Goal: Communication & Community: Share content

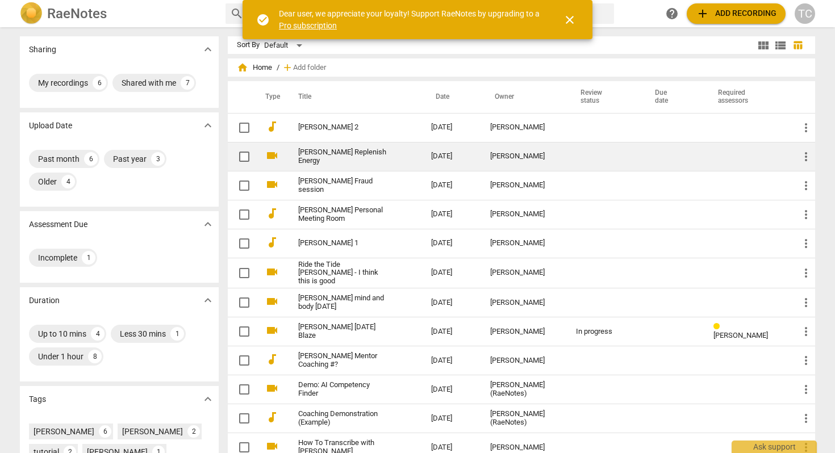
click at [333, 158] on link "[PERSON_NAME] Replenish Energy" at bounding box center [344, 156] width 92 height 17
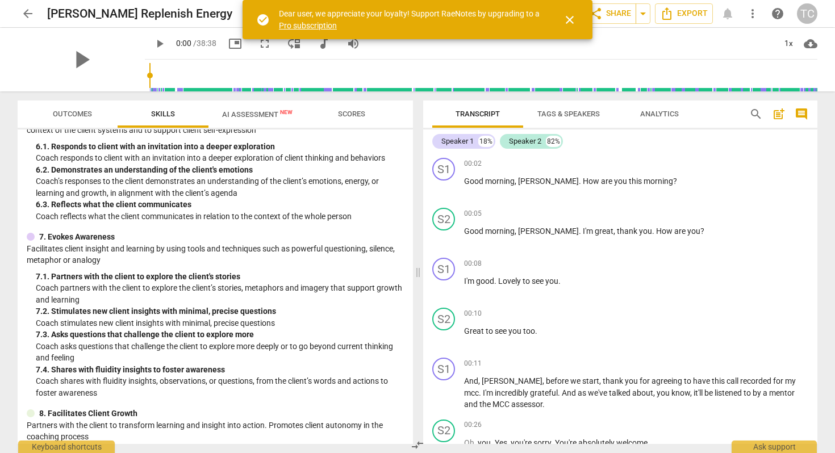
scroll to position [644, 0]
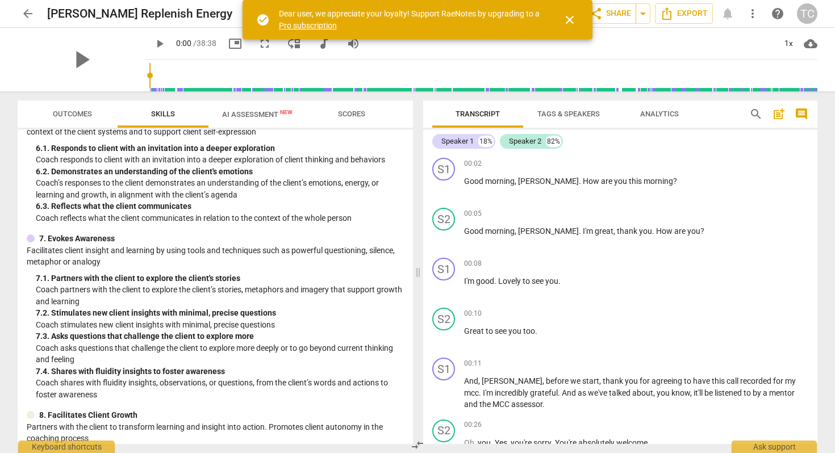
click at [262, 112] on span "AI Assessment New" at bounding box center [257, 114] width 70 height 9
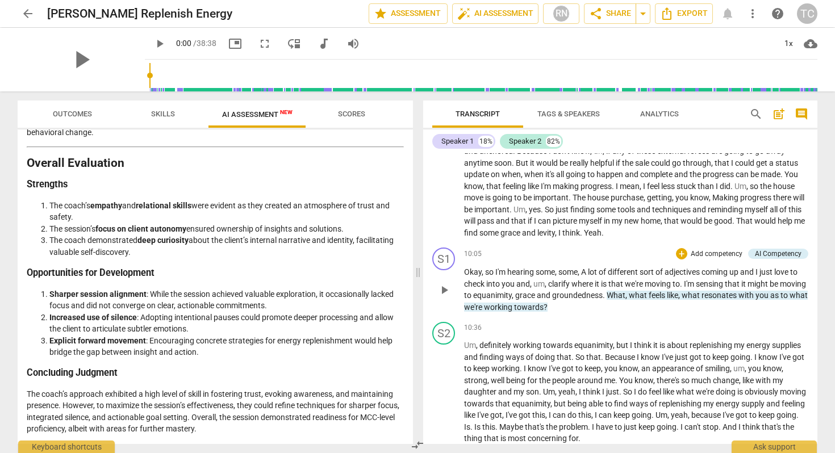
scroll to position [2031, 0]
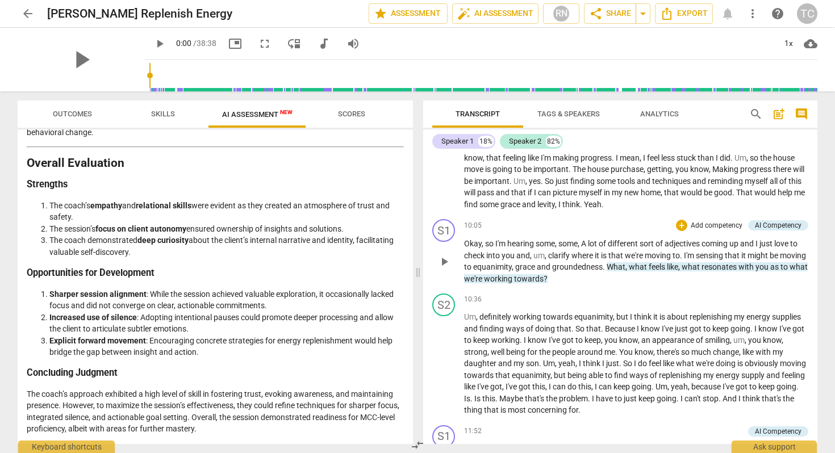
click at [705, 226] on p "Add competency" at bounding box center [717, 226] width 54 height 10
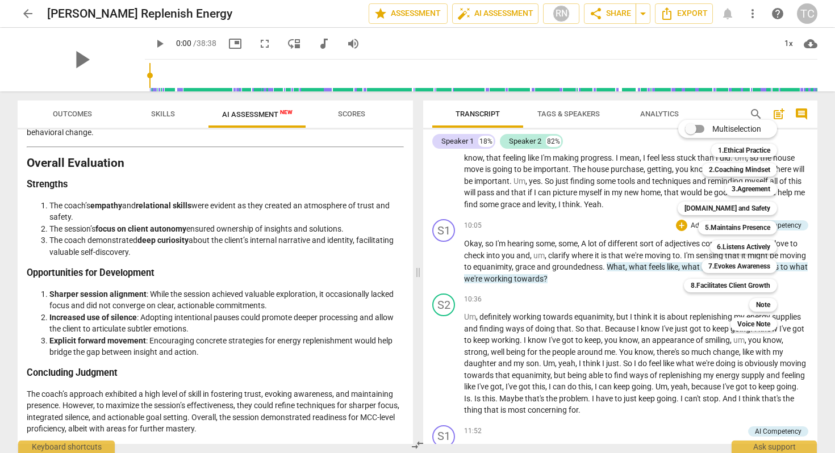
drag, startPoint x: 464, startPoint y: 243, endPoint x: 519, endPoint y: 251, distance: 55.2
click at [519, 251] on div at bounding box center [417, 226] width 835 height 453
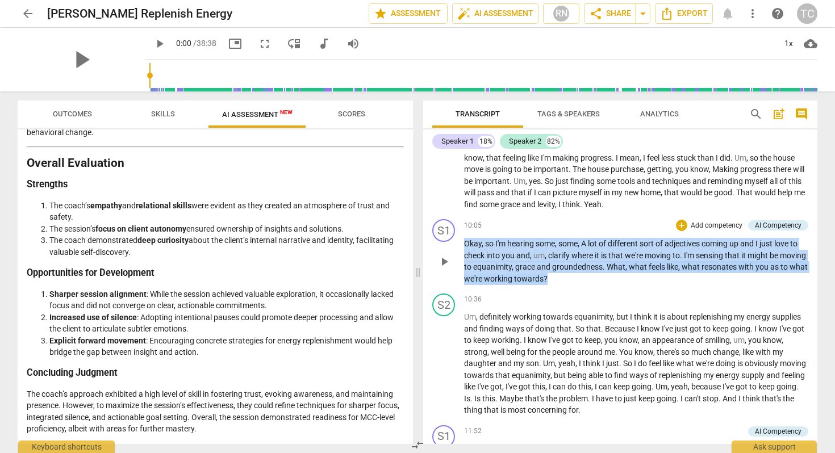
drag, startPoint x: 464, startPoint y: 247, endPoint x: 599, endPoint y: 280, distance: 138.6
click at [599, 280] on p "Okay , so I'm hearing some , some , A lot of different sort of adjectives comin…" at bounding box center [636, 261] width 344 height 47
click at [690, 226] on p "Add competency" at bounding box center [717, 226] width 54 height 10
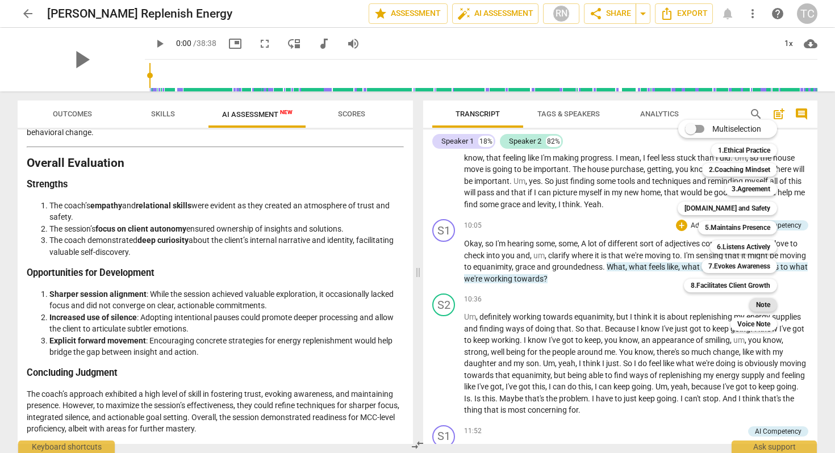
click at [765, 303] on b "Note" at bounding box center [763, 305] width 14 height 14
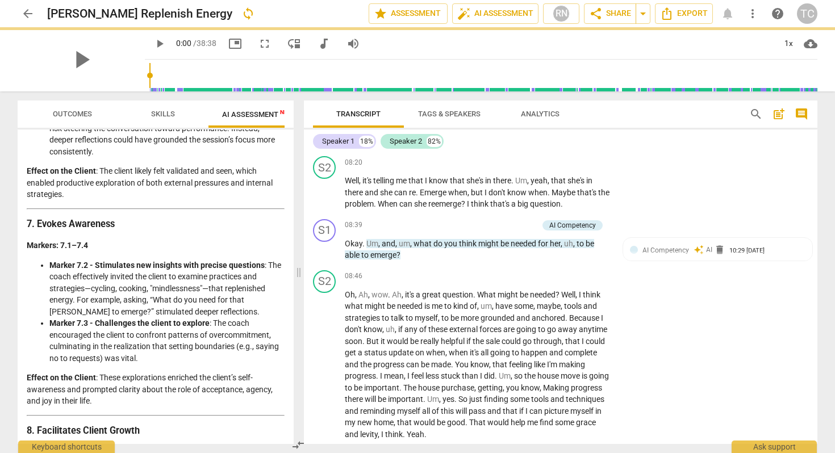
scroll to position [2152, 0]
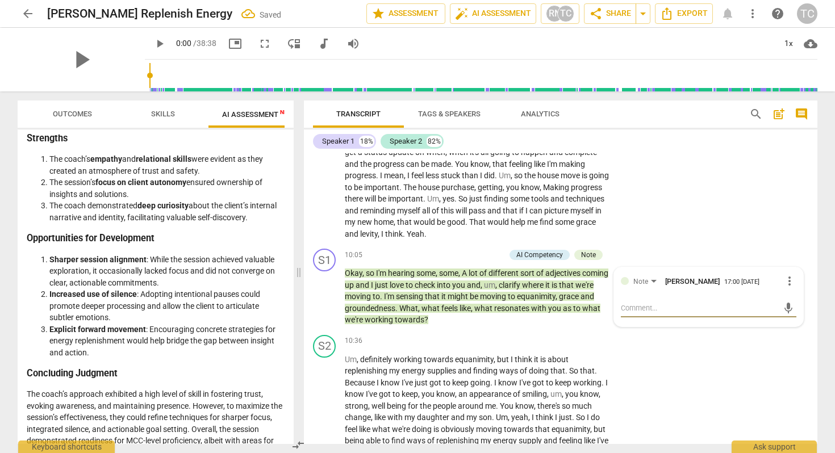
type textarea "a"
type textarea "a b"
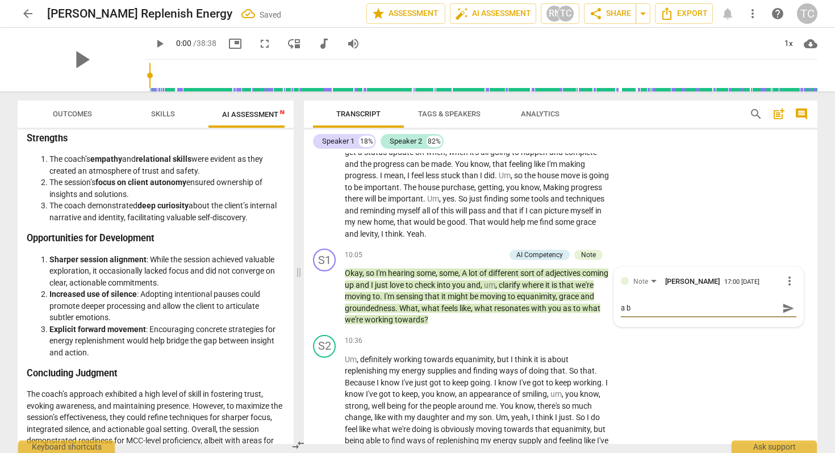
type textarea "a bi"
type textarea "a bit"
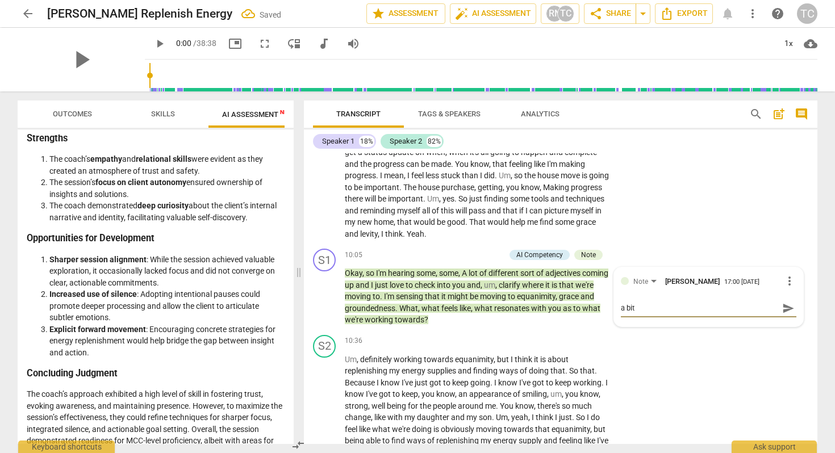
type textarea "a bit c"
type textarea "a bit cl"
type textarea "a bit clu"
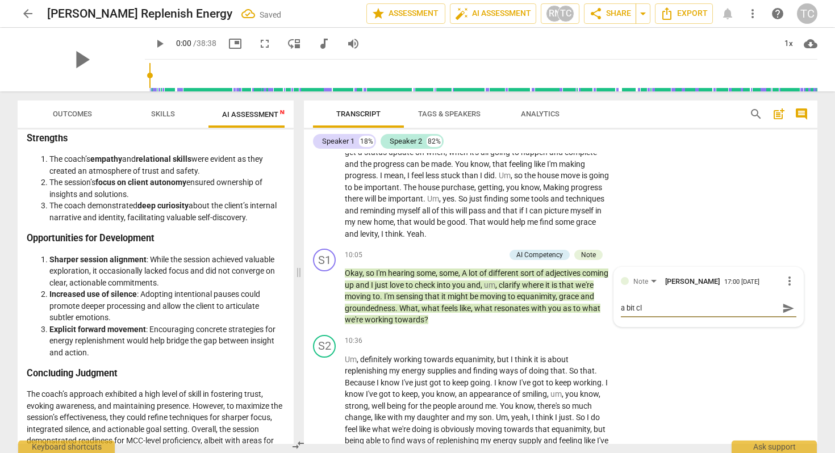
type textarea "a bit clu"
type textarea "a bit clun"
type textarea "a bit clunk"
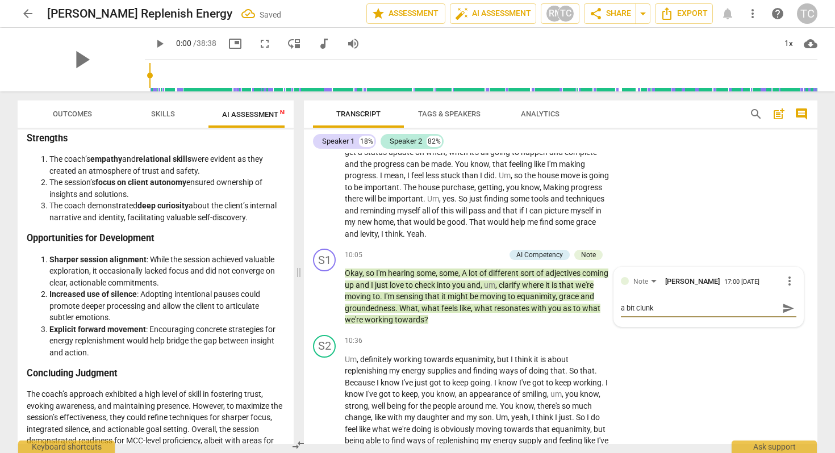
type textarea "a bit clunky"
type textarea "a bit clunky|"
type textarea "a bit clunky"
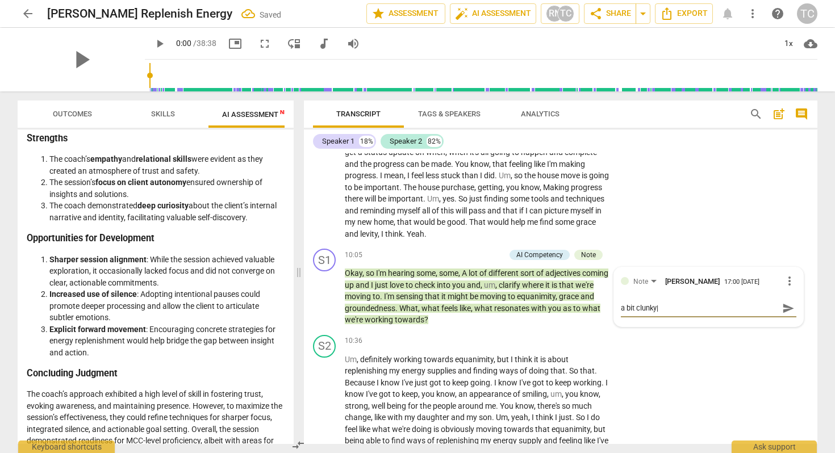
type textarea "a bit clunky"
type textarea "a bit clunky!"
type textarea "a bit clunky!!"
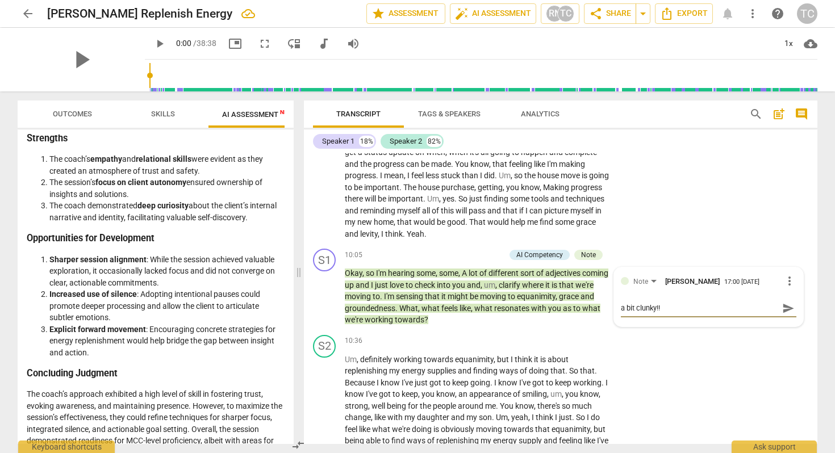
type textarea "a bit clunky!!!"
click at [783, 302] on span "send" at bounding box center [788, 308] width 12 height 12
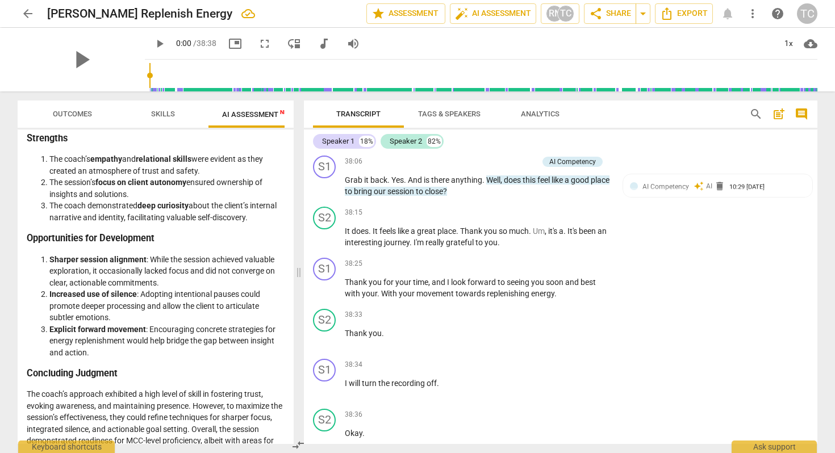
scroll to position [7498, 0]
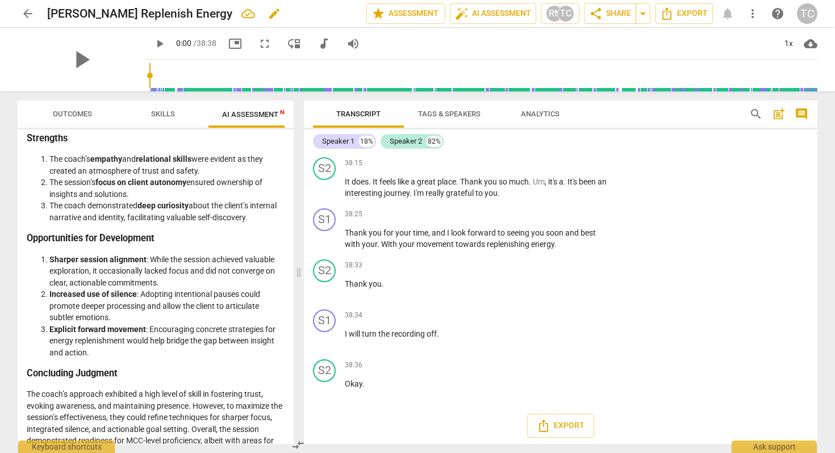
click at [268, 15] on span "edit" at bounding box center [275, 14] width 14 height 14
type input "[PERSON_NAME] Replenish Energy Share with [PERSON_NAME]"
click at [614, 12] on span "share Share" at bounding box center [610, 14] width 42 height 14
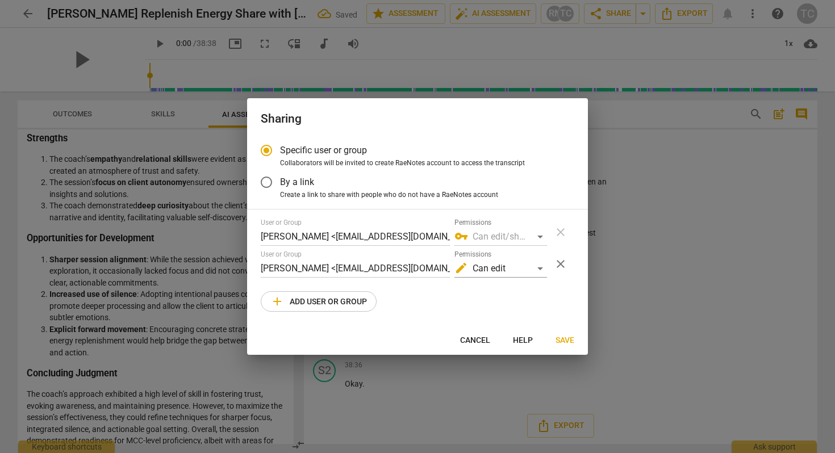
click at [349, 299] on span "add Add user or group" at bounding box center [318, 302] width 97 height 14
radio input "false"
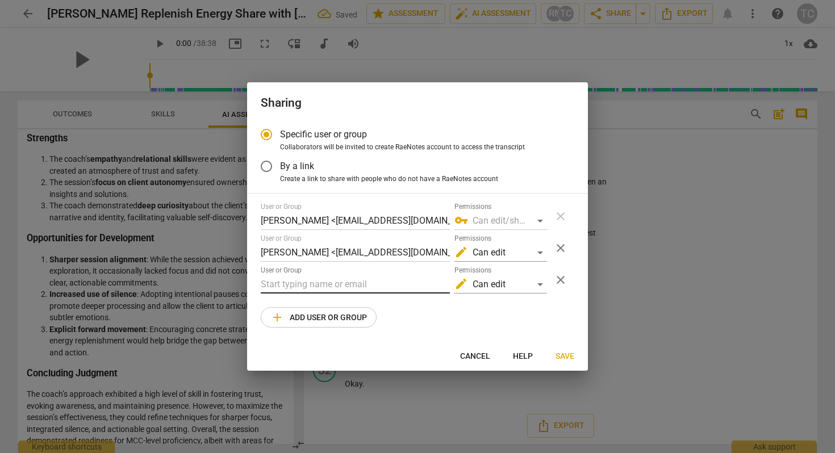
click at [358, 290] on input "text" at bounding box center [355, 284] width 189 height 18
type input "l"
paste input "[EMAIL_ADDRESS][DOMAIN_NAME]"
type input "[EMAIL_ADDRESS][DOMAIN_NAME]"
click at [558, 351] on span "Save" at bounding box center [565, 356] width 19 height 11
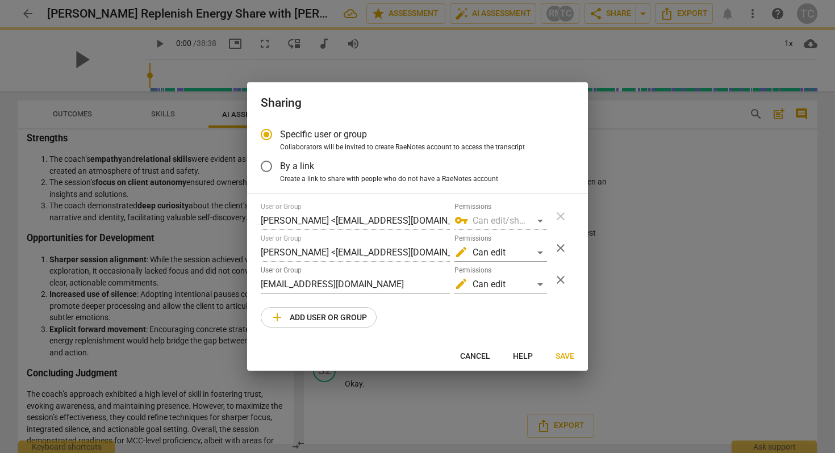
radio input "false"
type input "[PERSON_NAME] <[PERSON_NAME][EMAIL_ADDRESS][DOMAIN_NAME]>"
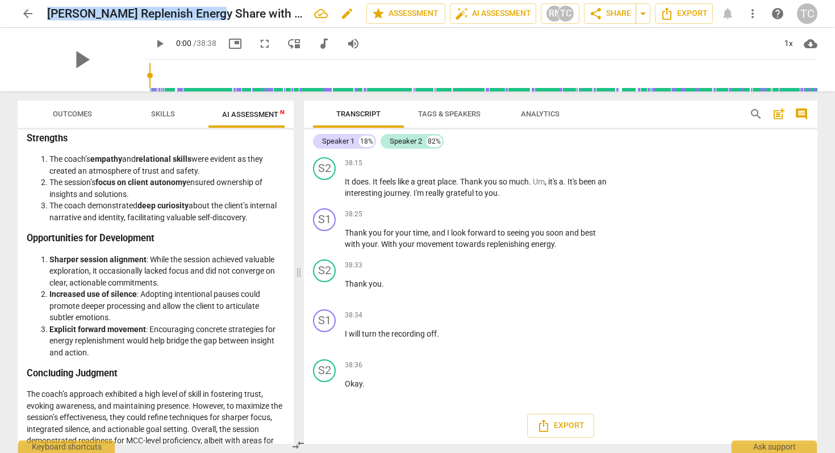
drag, startPoint x: 49, startPoint y: 16, endPoint x: 202, endPoint y: 17, distance: 152.2
click at [202, 17] on h2 "[PERSON_NAME] Replenish Energy Share with [PERSON_NAME]" at bounding box center [176, 14] width 258 height 14
copy h2 "[PERSON_NAME] Replenish Energy"
